Goal: Task Accomplishment & Management: Manage account settings

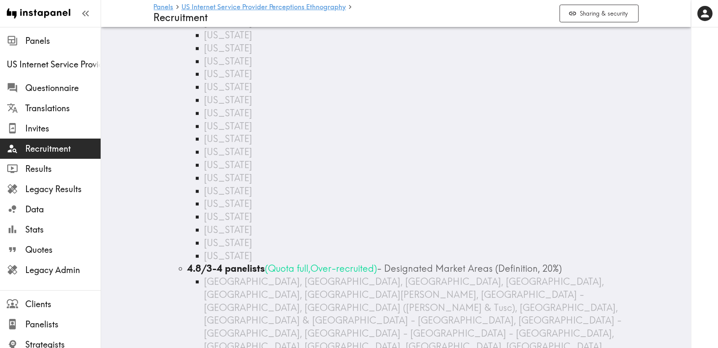
scroll to position [224, 0]
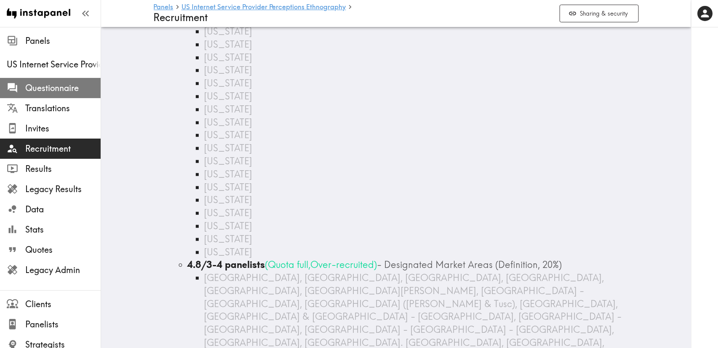
click at [69, 88] on span "Questionnaire" at bounding box center [62, 88] width 75 height 12
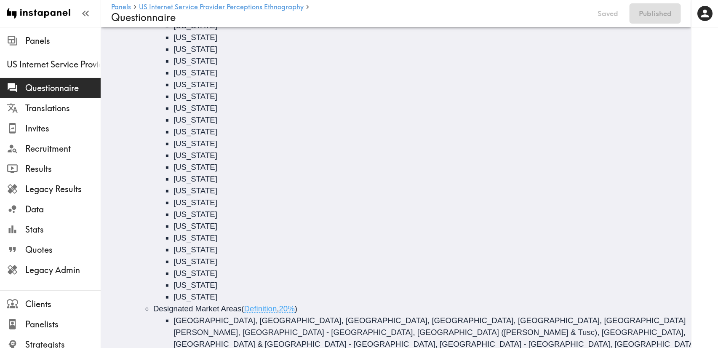
scroll to position [297, 0]
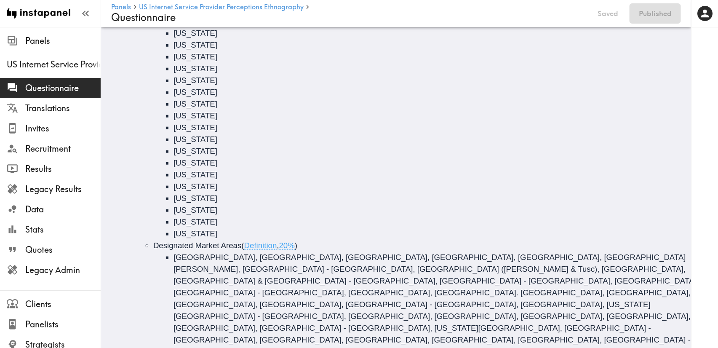
click at [295, 246] on span "20%" at bounding box center [287, 245] width 16 height 9
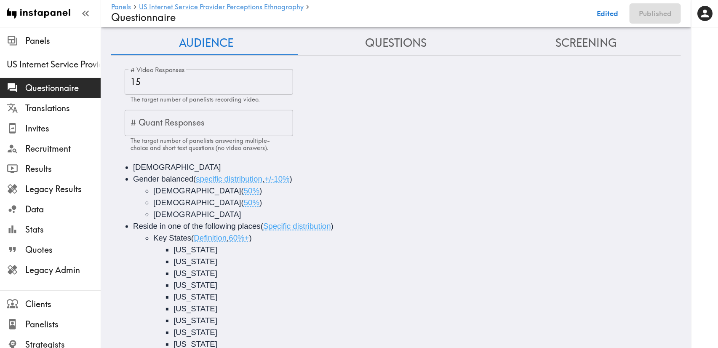
scroll to position [0, 0]
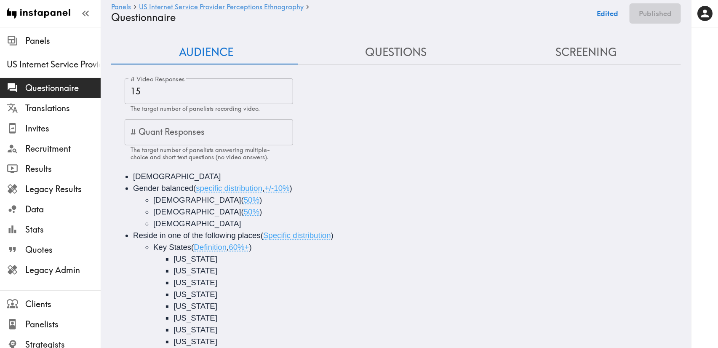
click at [613, 12] on button "Edited" at bounding box center [607, 13] width 31 height 20
click at [665, 11] on button "Publish" at bounding box center [659, 13] width 43 height 20
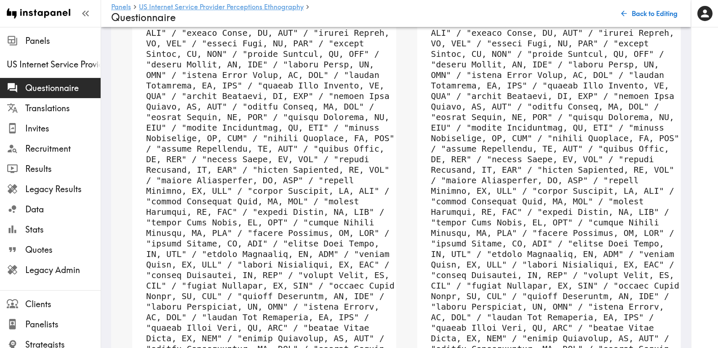
scroll to position [1409, 0]
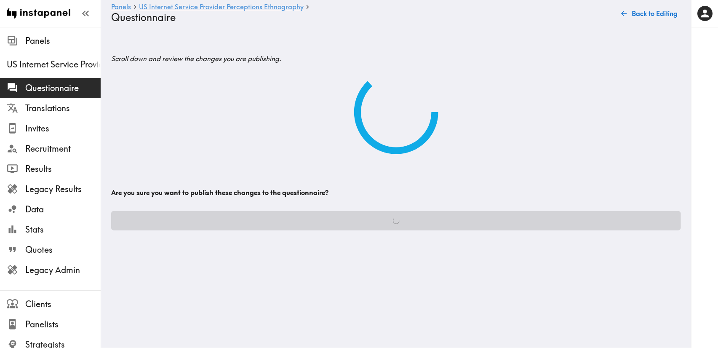
scroll to position [0, 0]
